Goal: Feedback & Contribution: Contribute content

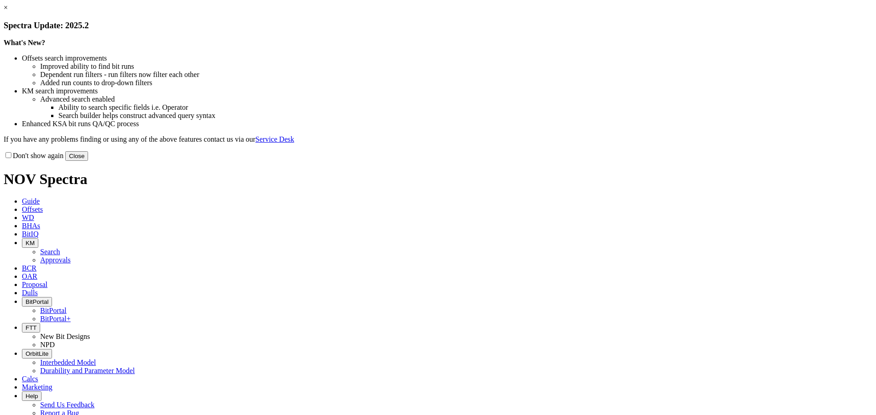
click at [88, 161] on button "Close" at bounding box center [76, 156] width 23 height 10
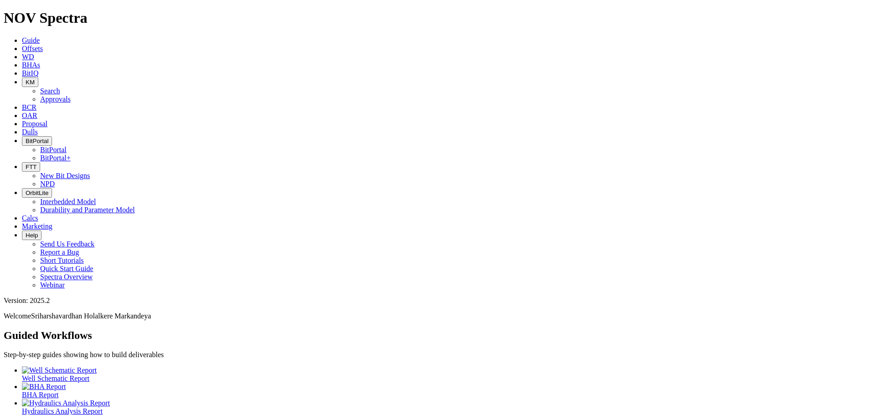
click at [26, 79] on icon "button" at bounding box center [26, 82] width 0 height 7
click at [60, 87] on link "Search" at bounding box center [50, 91] width 20 height 8
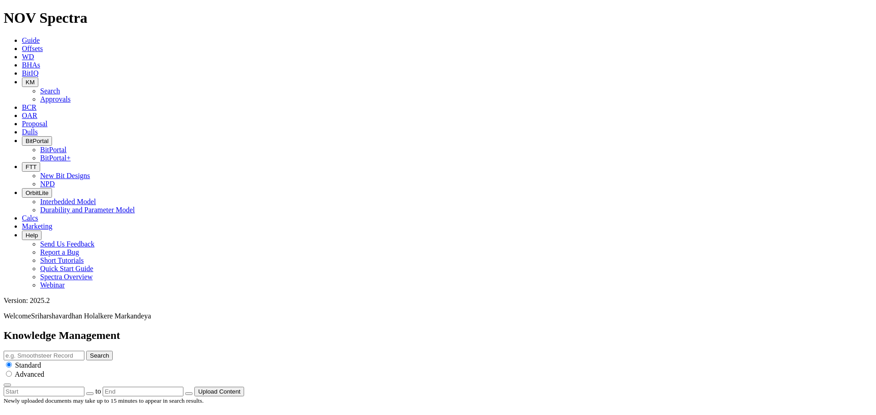
click at [244, 387] on button "Upload Content" at bounding box center [219, 392] width 50 height 10
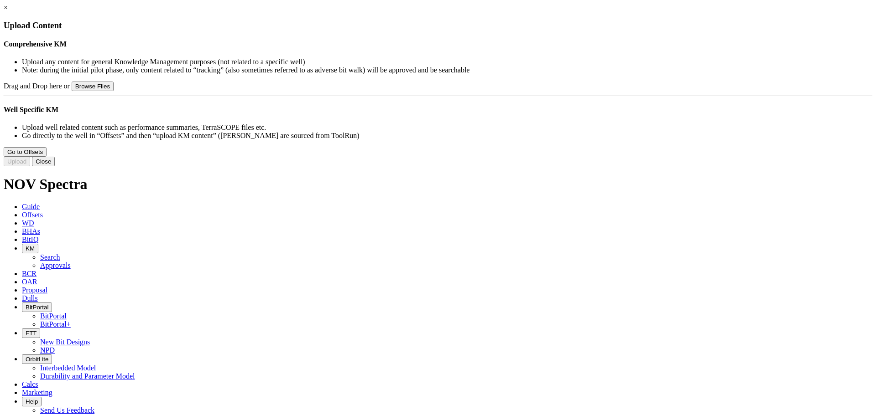
click at [114, 91] on button "Browse Files" at bounding box center [93, 87] width 42 height 10
type input "C:\fakepath\ReedHycalog International Price List 2025 - EUR.pdf"
type input "ReedHycalog International Price List 2025 - EUR.pdf"
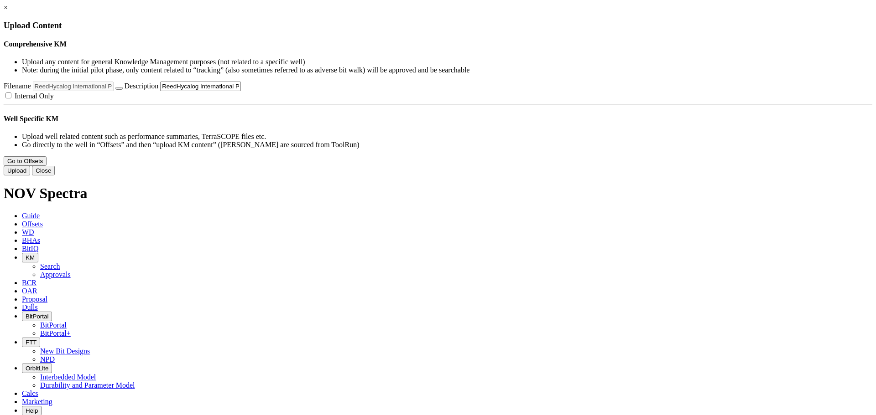
click at [241, 91] on input "ReedHycalog International Price List 2025 - EUR.pdf" at bounding box center [200, 87] width 81 height 10
click at [30, 176] on button "Upload" at bounding box center [17, 171] width 26 height 10
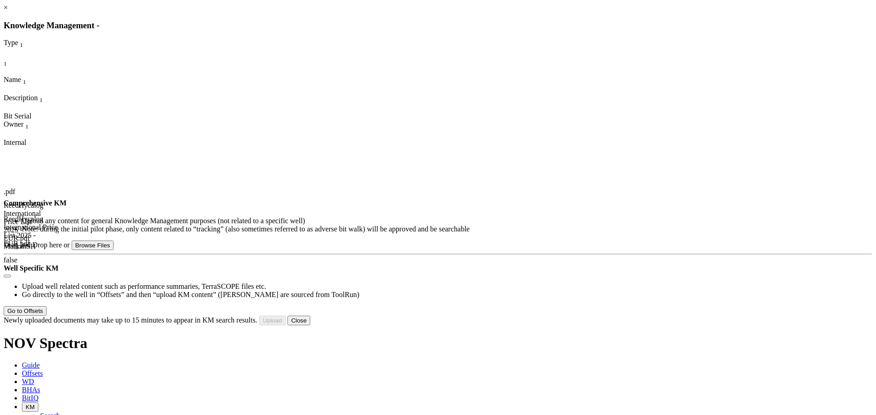
scroll to position [43, 0]
click at [310, 326] on button "Close" at bounding box center [298, 321] width 23 height 10
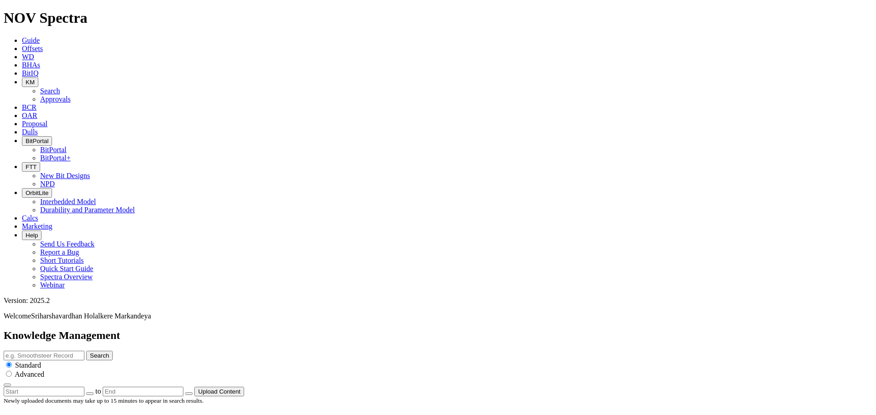
click at [26, 79] on icon "button" at bounding box center [26, 82] width 0 height 7
click at [71, 95] on link "Approvals" at bounding box center [55, 99] width 31 height 8
